Goal: Transaction & Acquisition: Download file/media

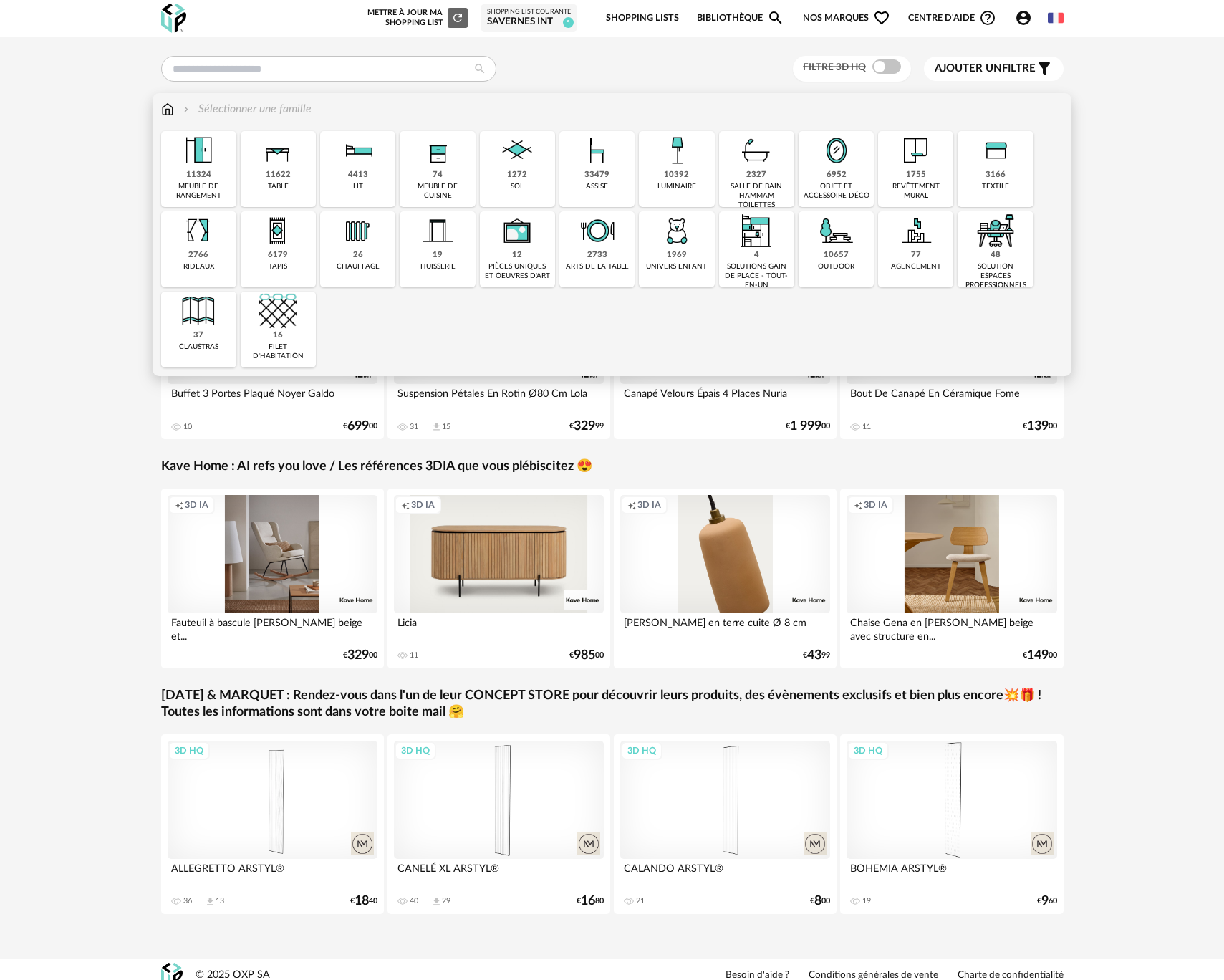
click at [824, 185] on div "objet et accessoire déco" at bounding box center [836, 191] width 67 height 19
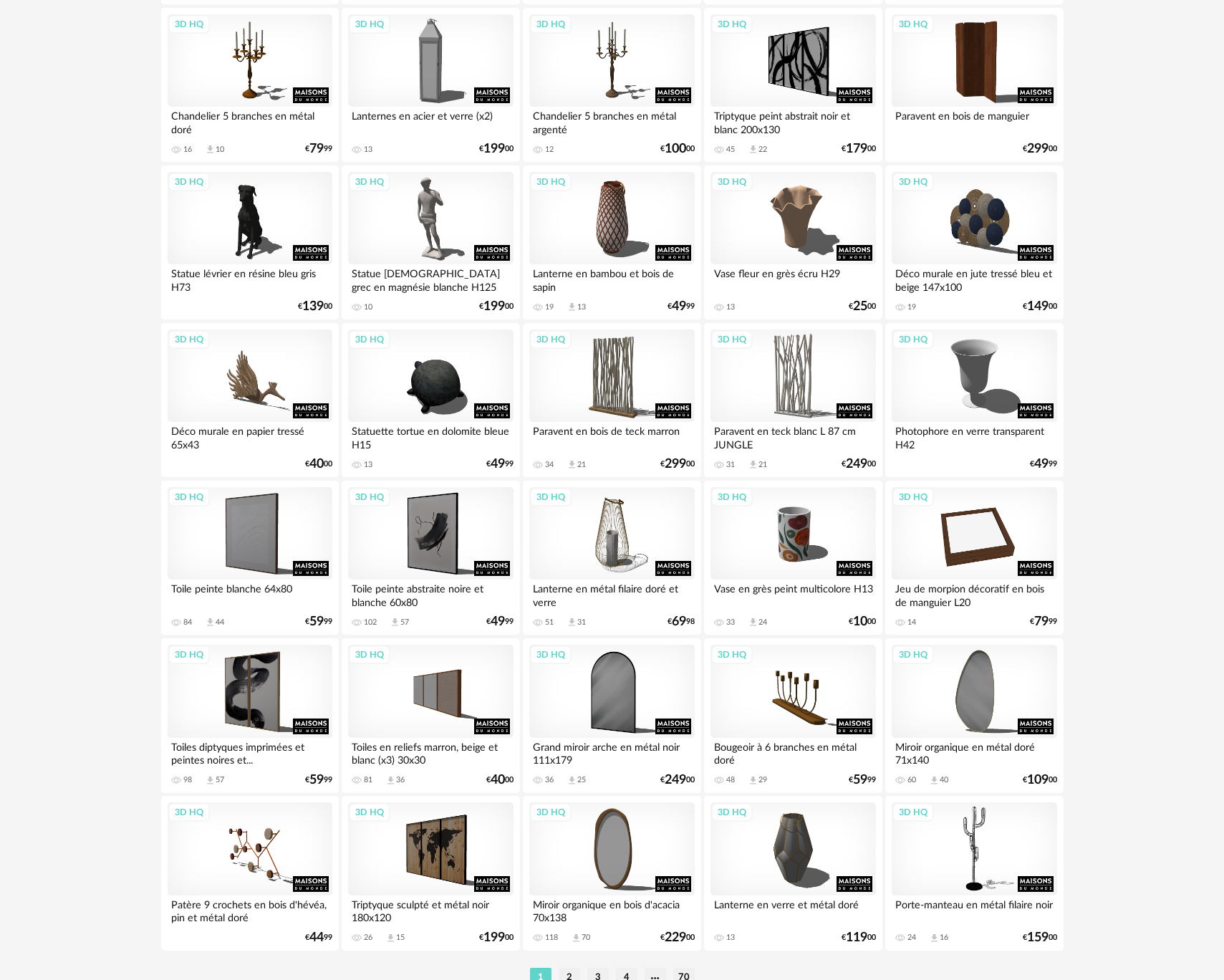
scroll to position [2484, 0]
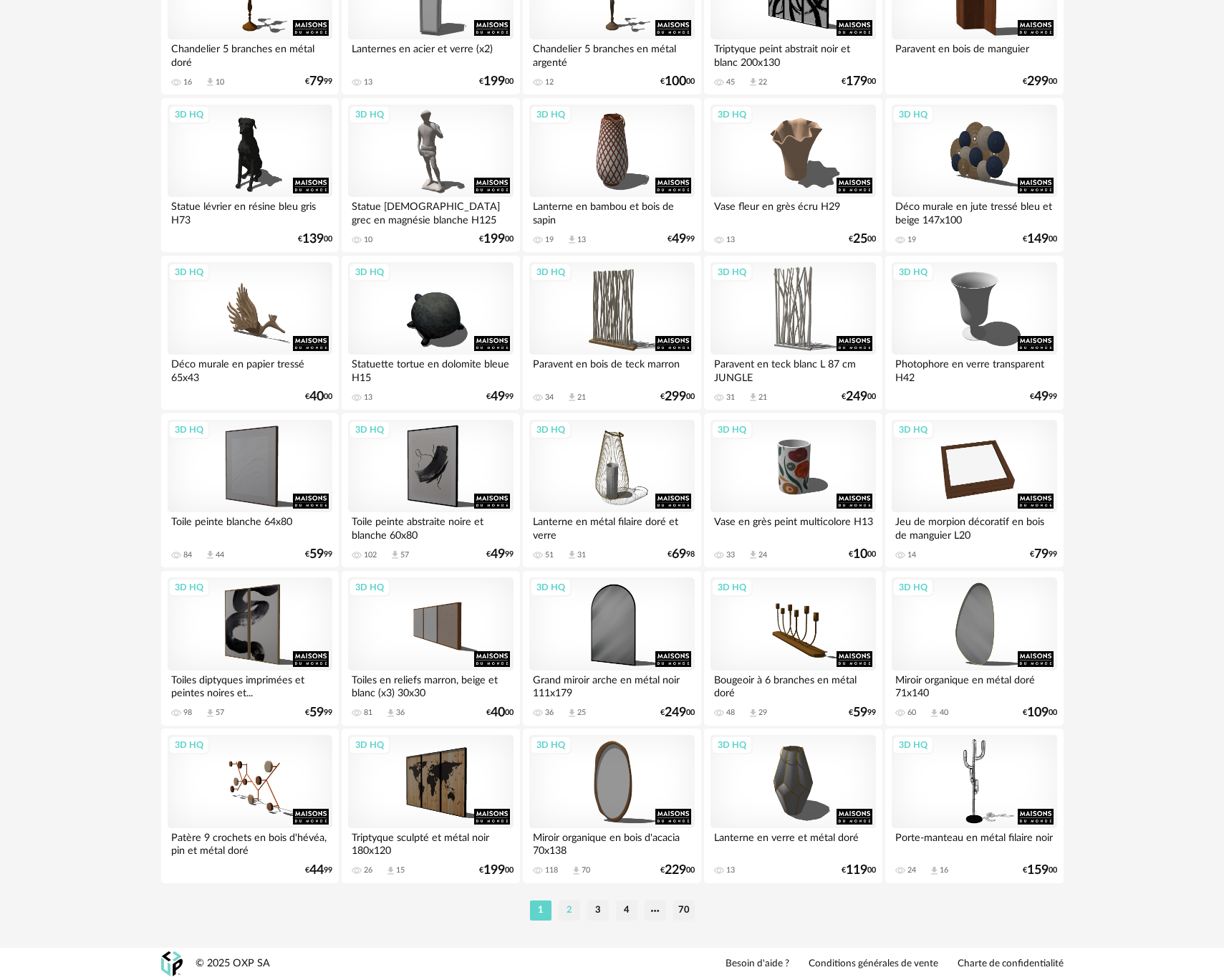
click at [569, 913] on li "2" at bounding box center [569, 910] width 21 height 20
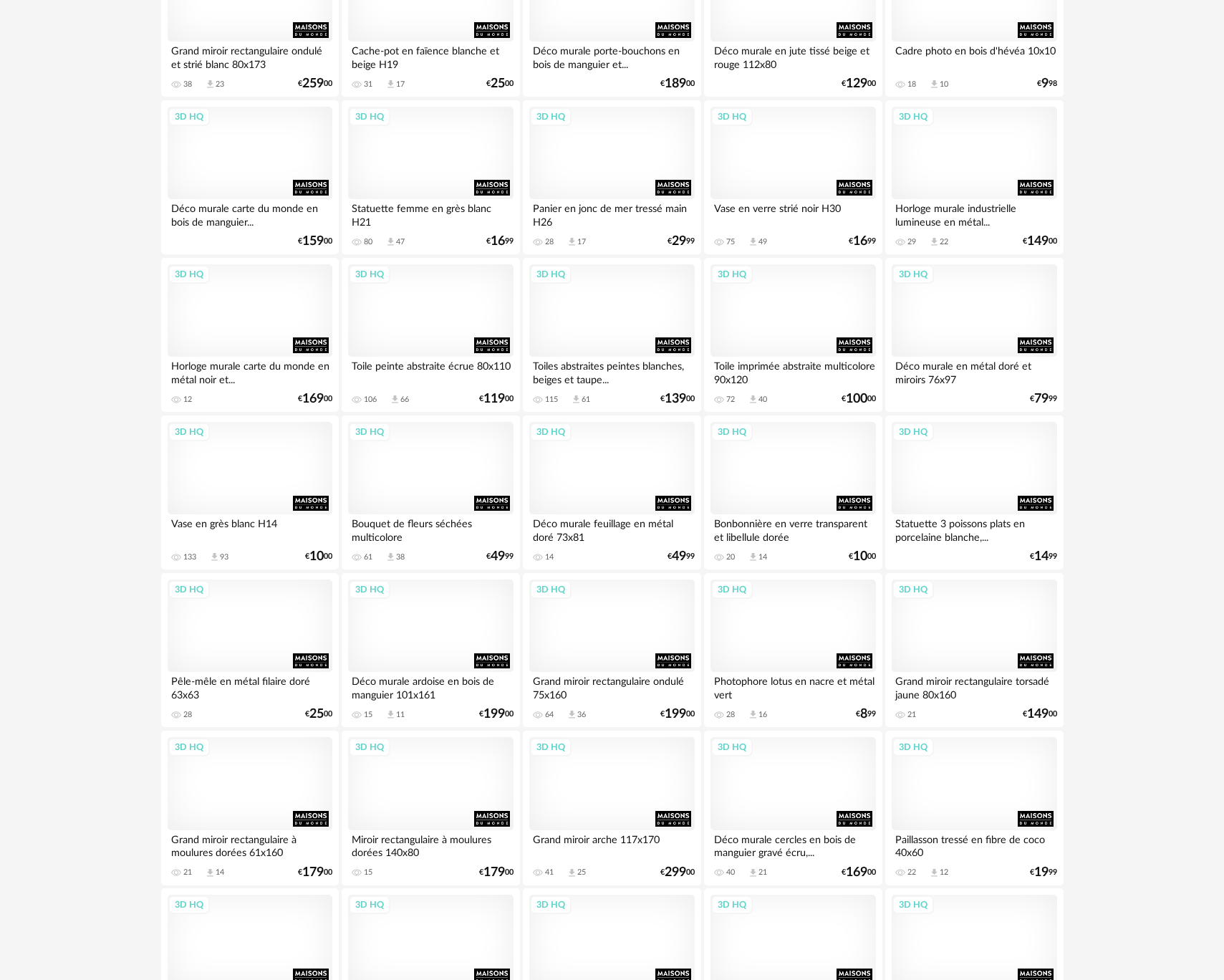
scroll to position [2484, 0]
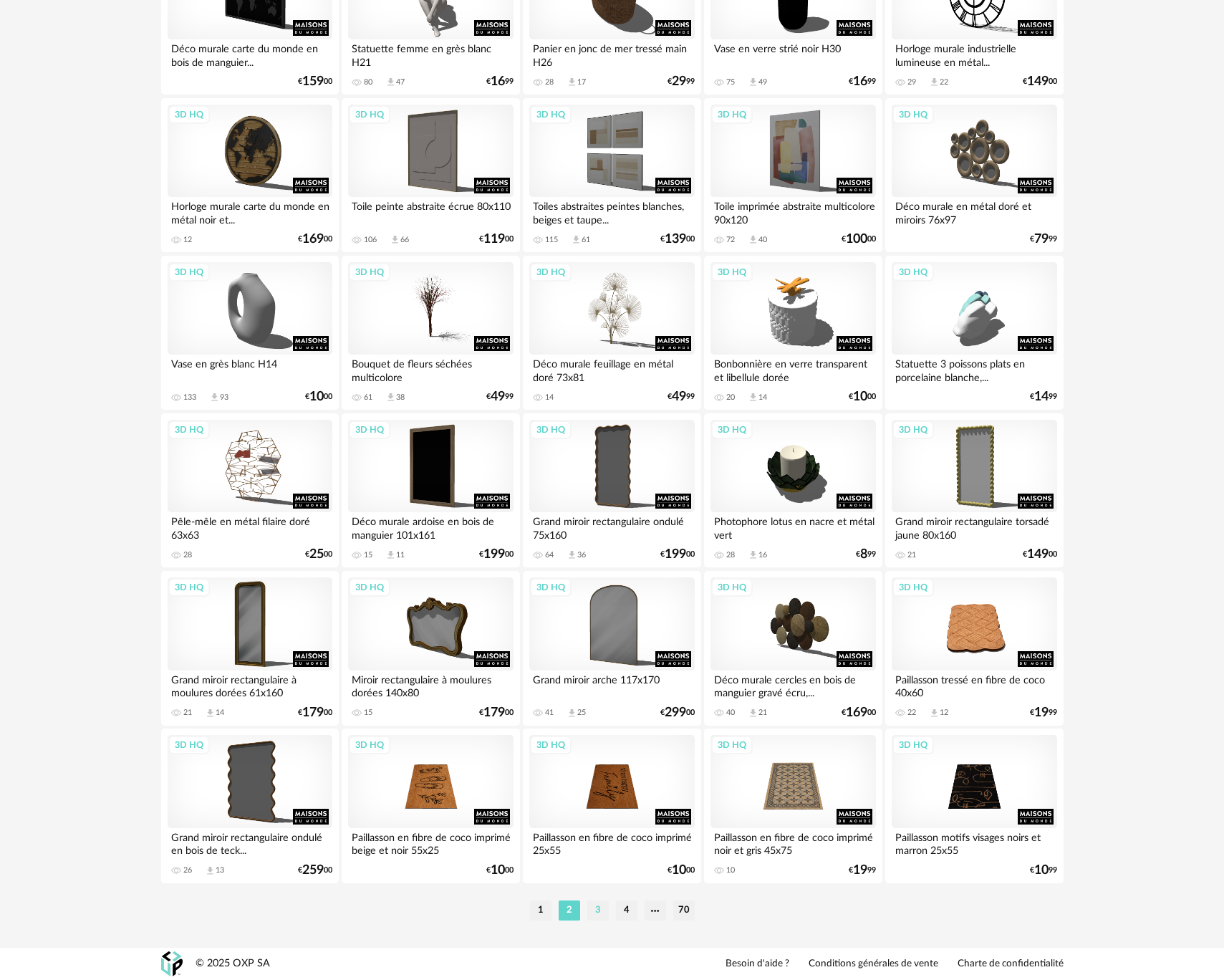
click at [599, 910] on li "3" at bounding box center [598, 910] width 21 height 20
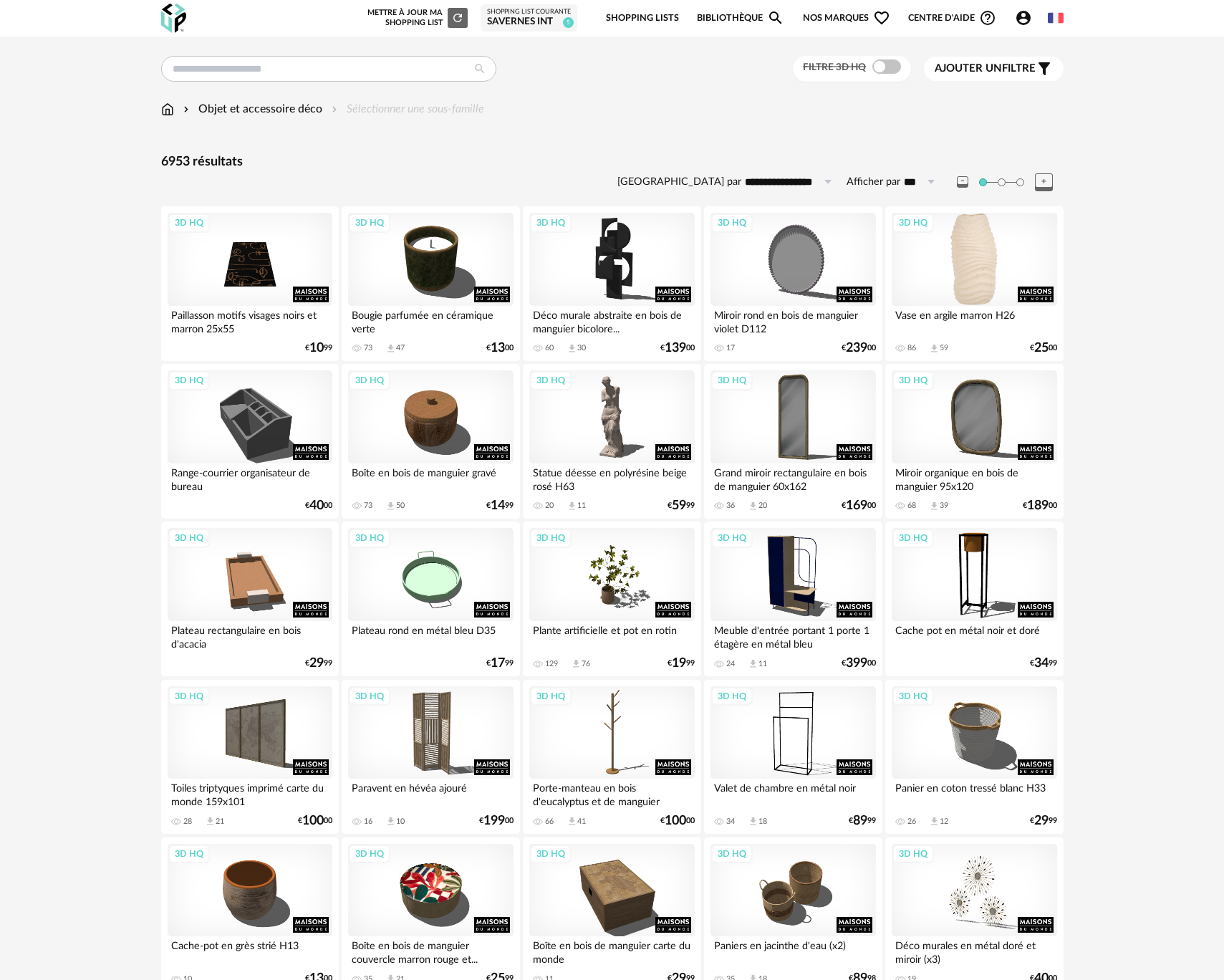
click at [956, 269] on div "3D HQ" at bounding box center [974, 259] width 165 height 93
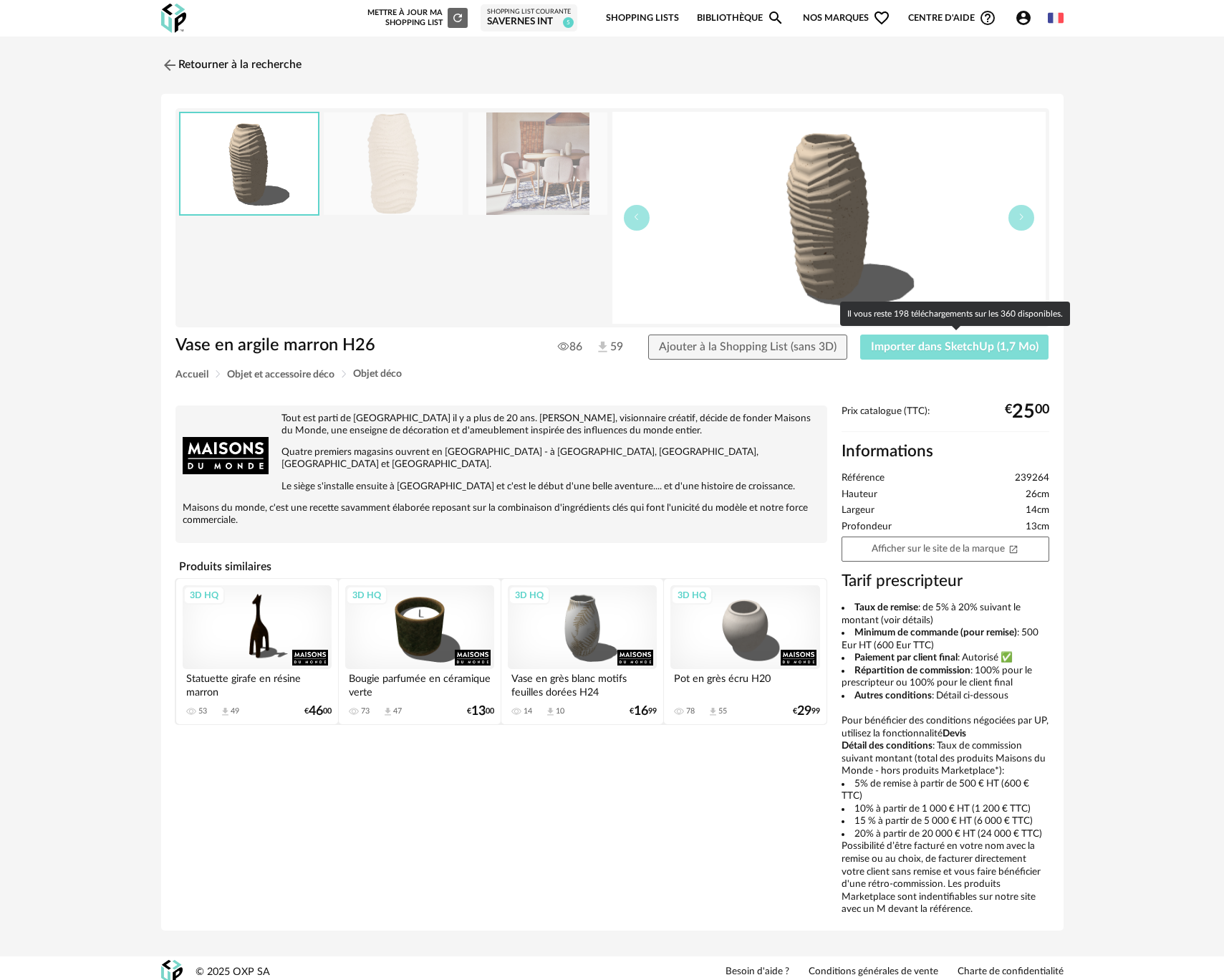
click at [913, 346] on span "Importer dans SketchUp (1,7 Mo)" at bounding box center [955, 346] width 168 height 11
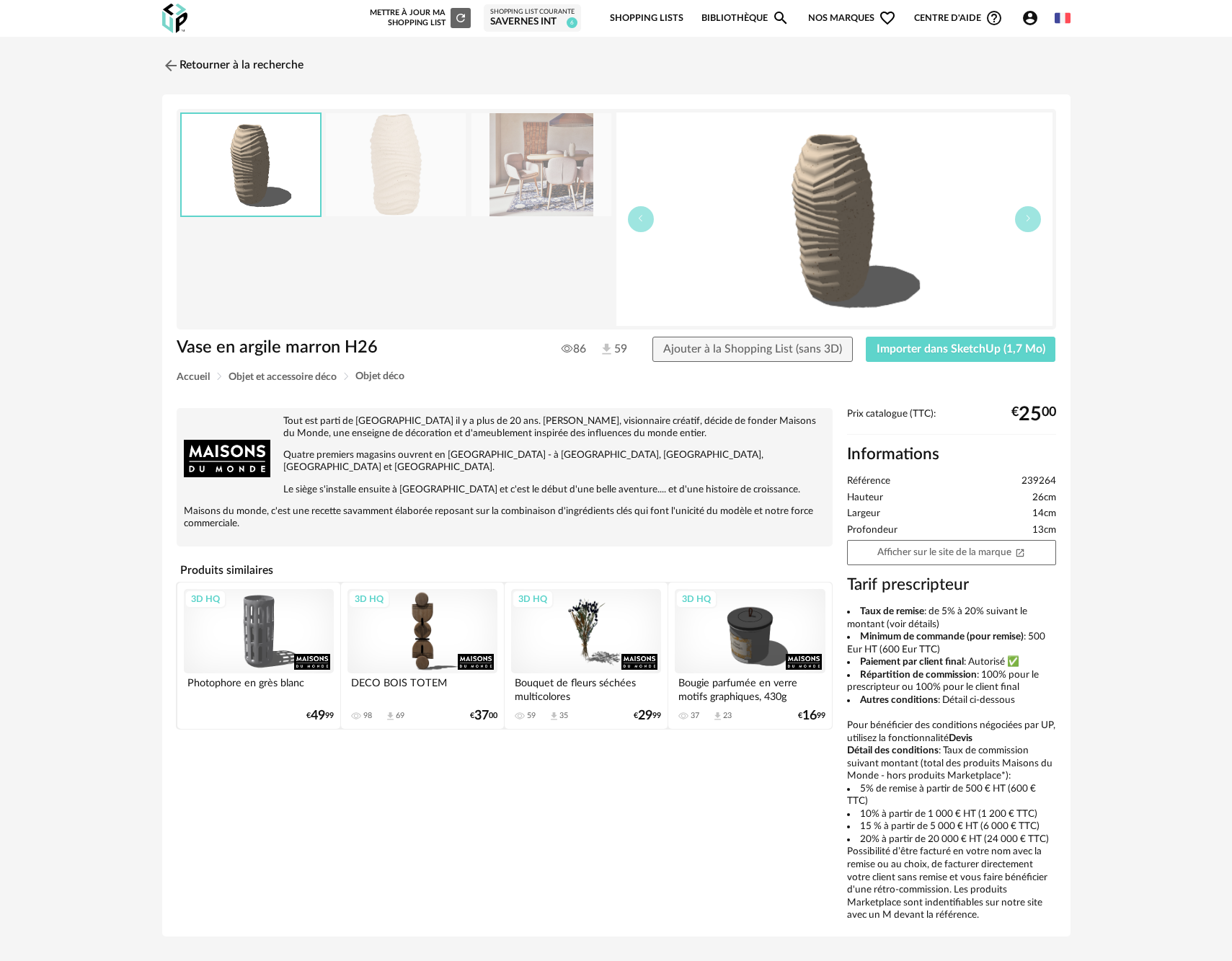
drag, startPoint x: 729, startPoint y: 644, endPoint x: 730, endPoint y: 656, distance: 12.0
click at [729, 644] on div "3D HQ" at bounding box center [750, 631] width 150 height 84
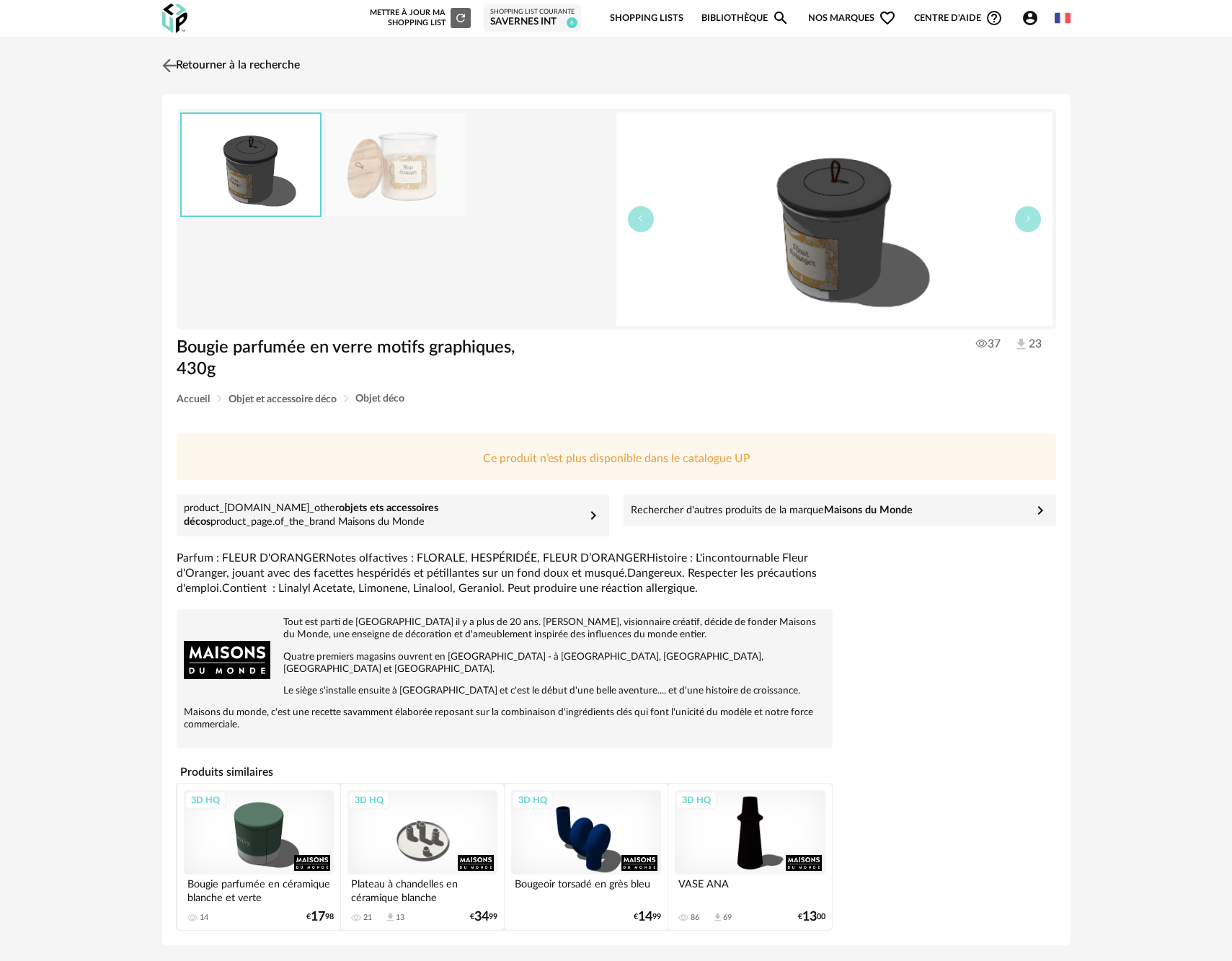
click at [173, 63] on img at bounding box center [168, 65] width 21 height 21
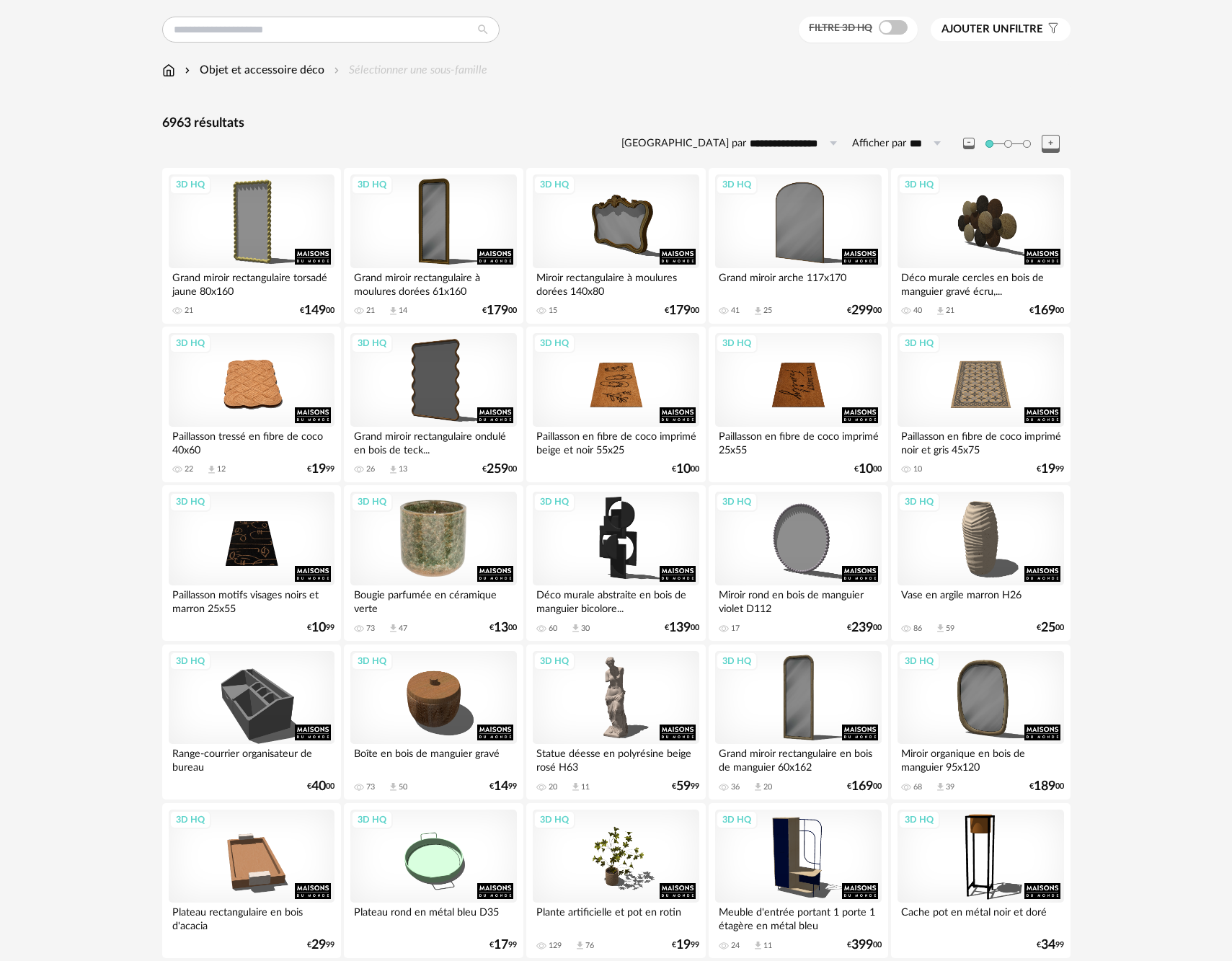
scroll to position [84, 0]
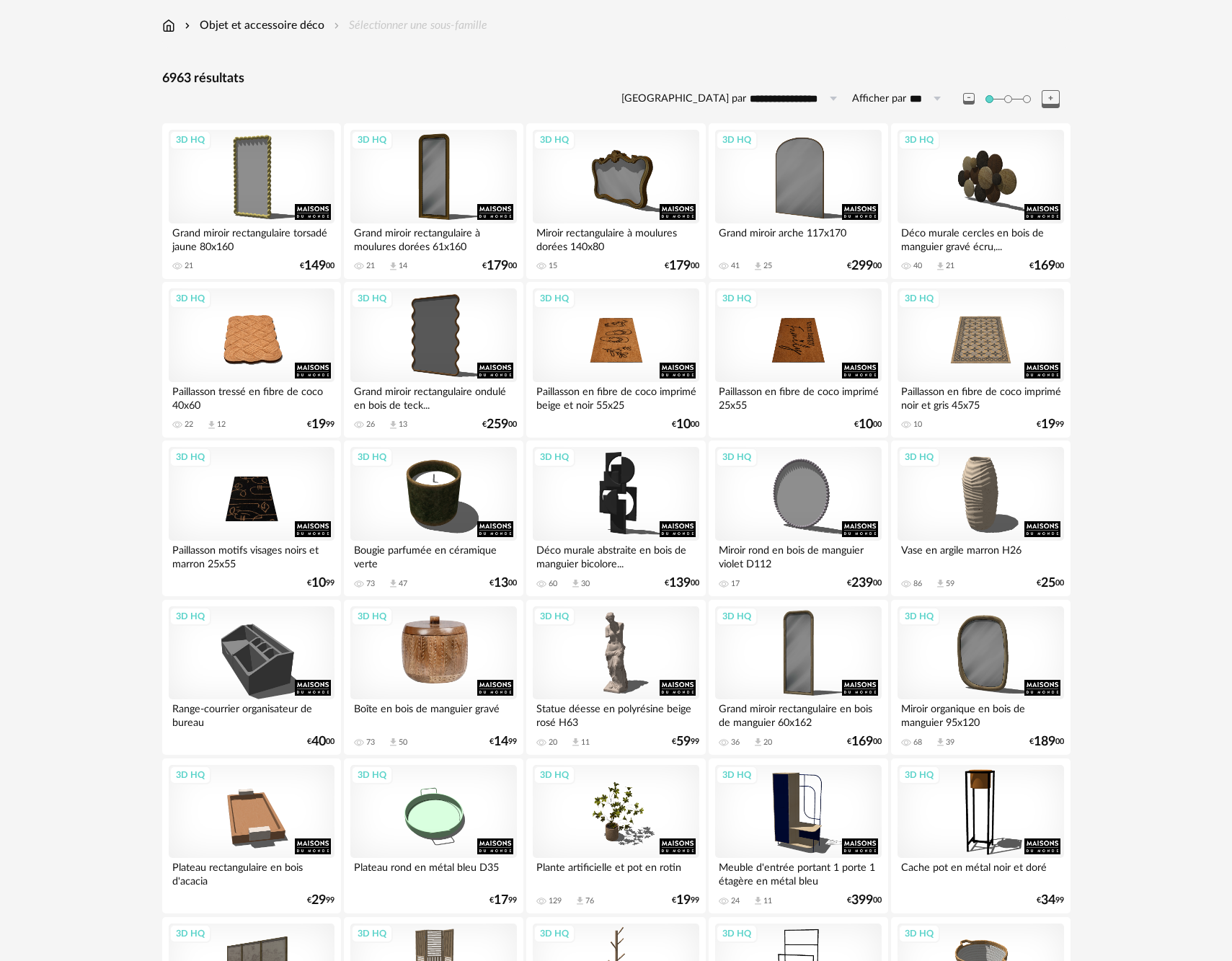
click at [422, 658] on div "3D HQ" at bounding box center [433, 653] width 166 height 94
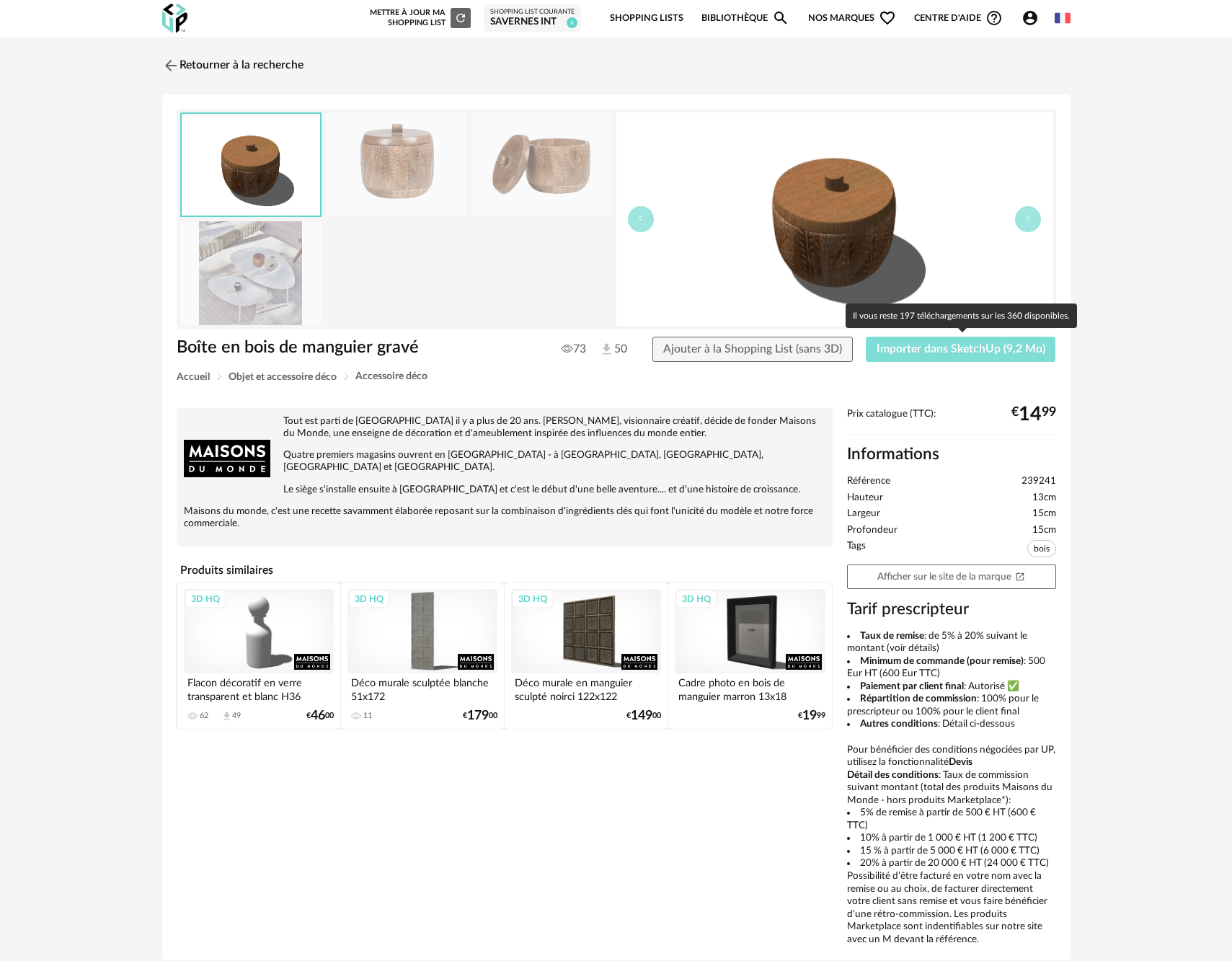
click at [896, 351] on span "Importer dans SketchUp (9,2 Mo)" at bounding box center [961, 348] width 169 height 11
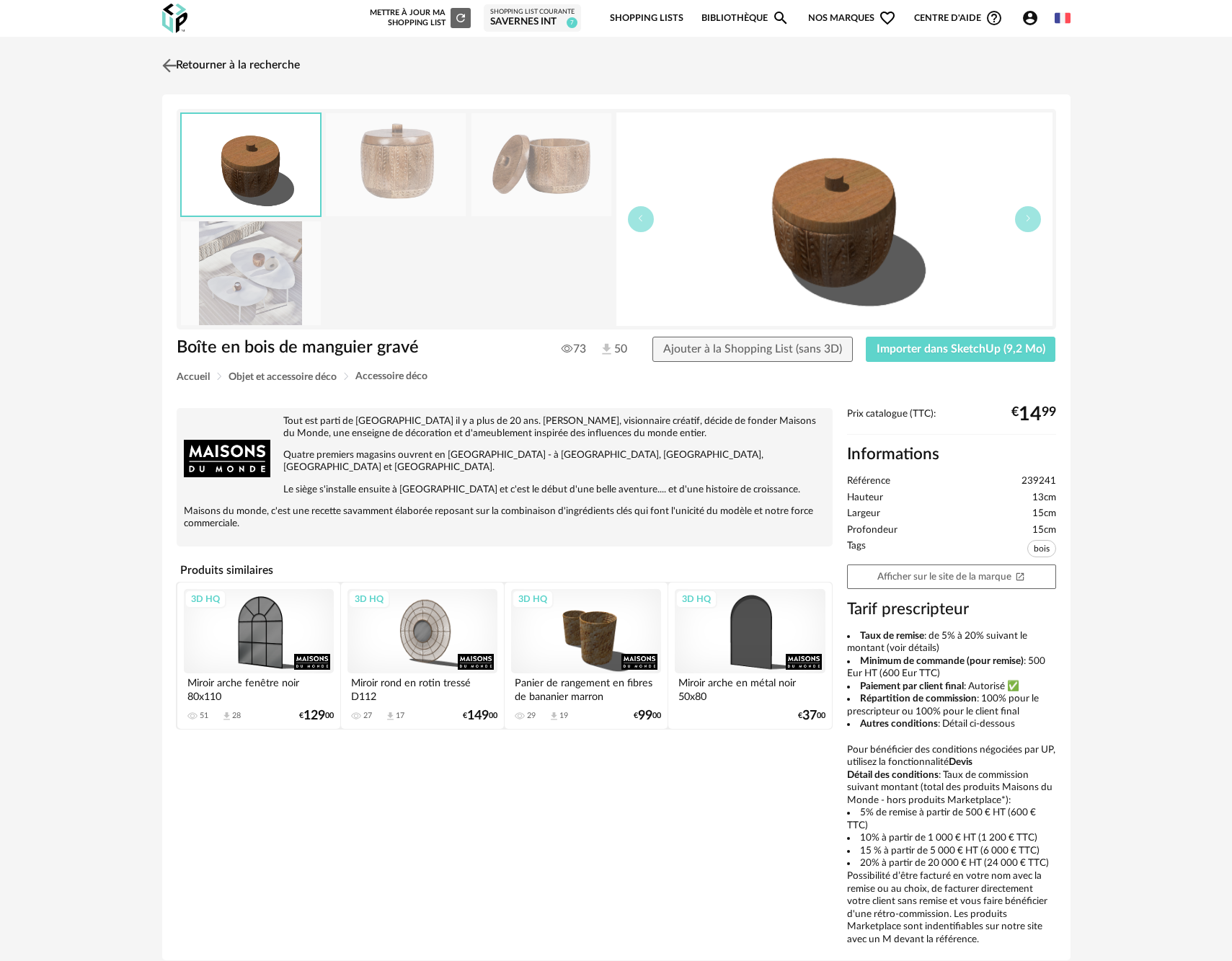
click at [166, 62] on img at bounding box center [168, 65] width 21 height 21
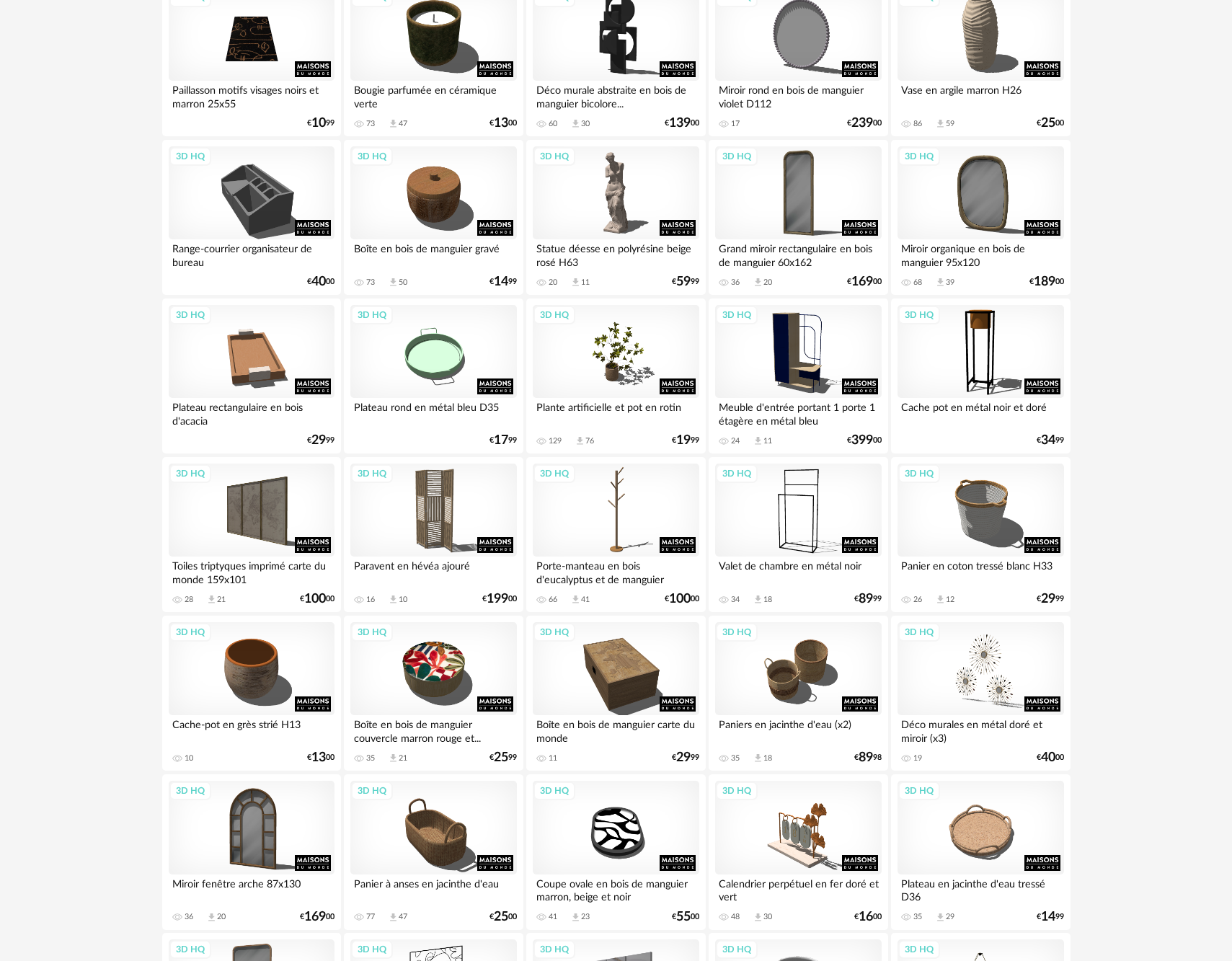
scroll to position [680, 0]
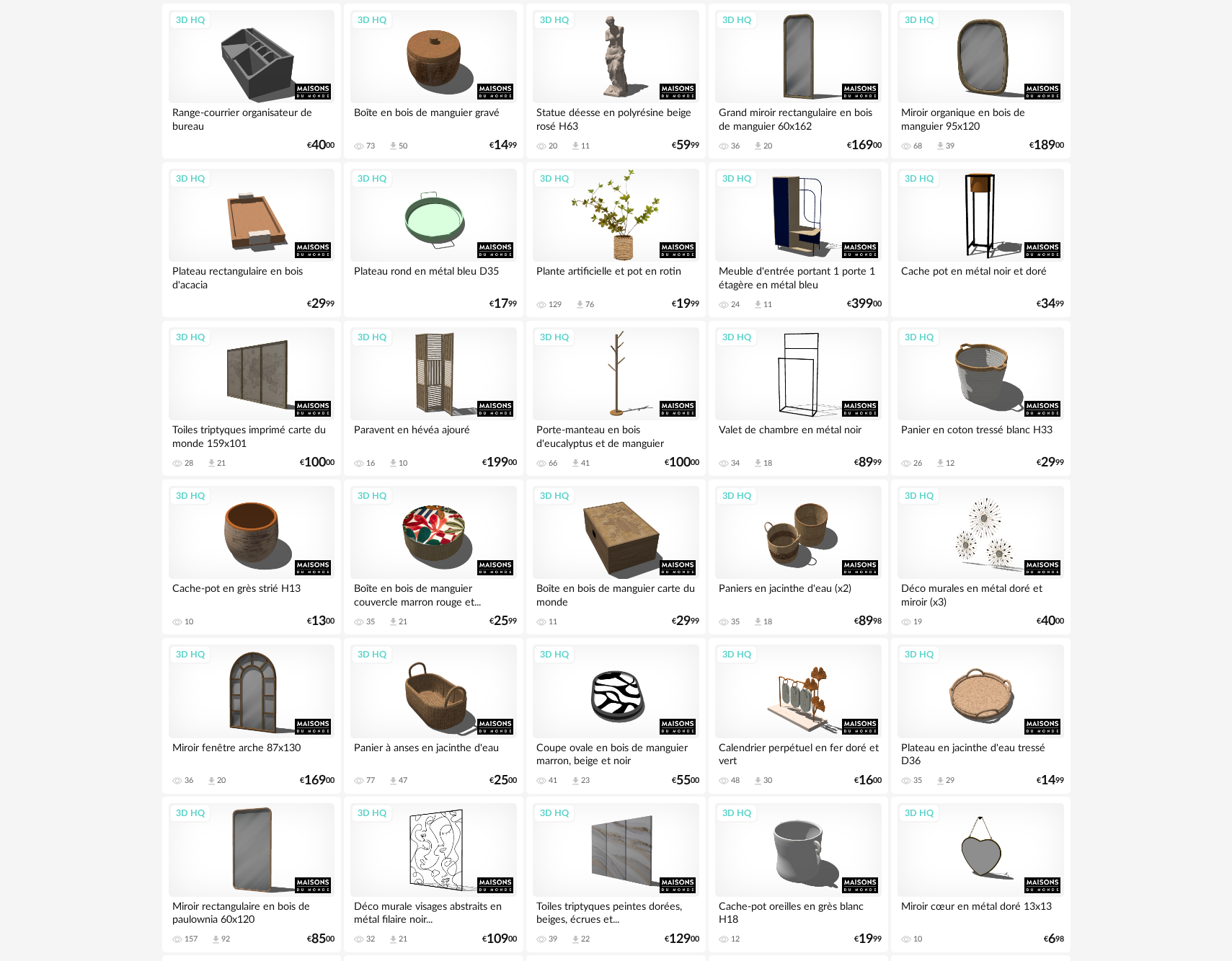
click at [622, 243] on div "3D HQ" at bounding box center [616, 215] width 166 height 94
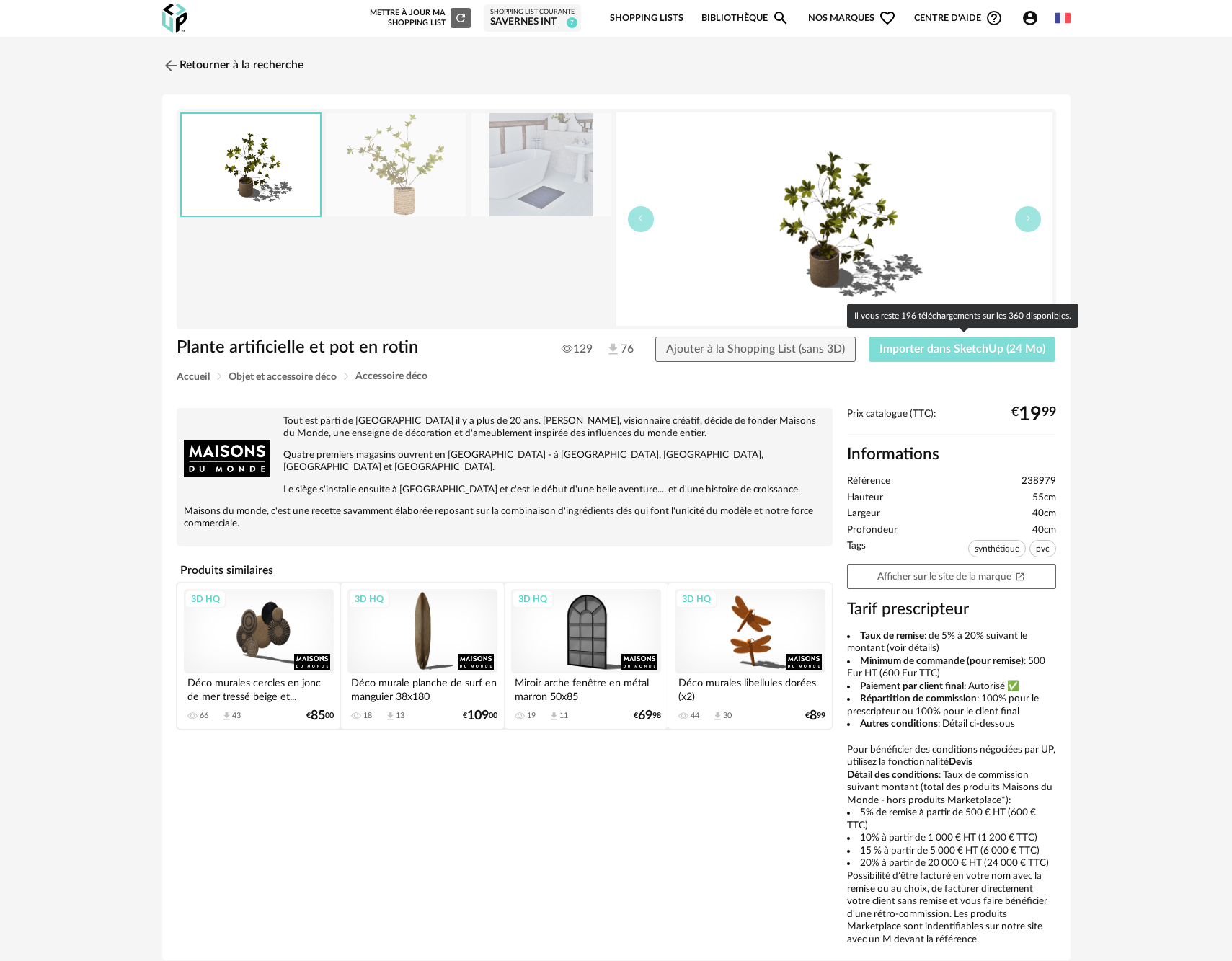
click at [912, 348] on span "Importer dans SketchUp (24 Mo)" at bounding box center [963, 348] width 166 height 11
